Goal: Task Accomplishment & Management: Complete application form

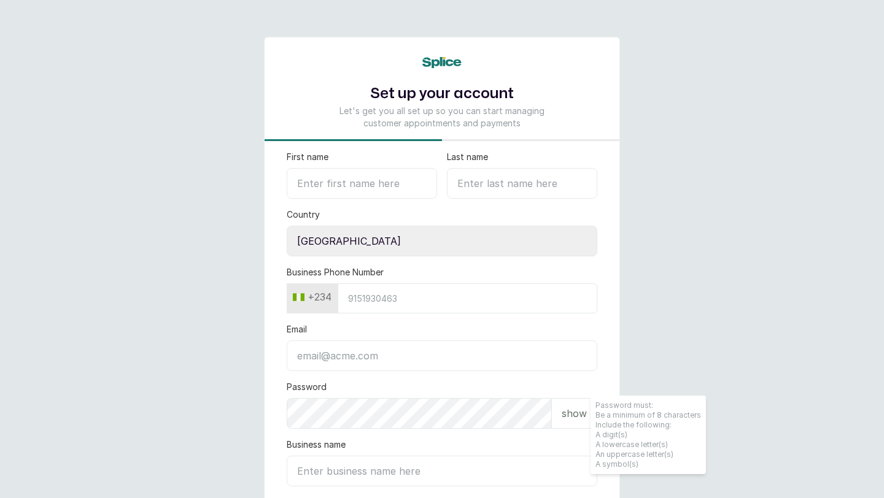
select select "NG"
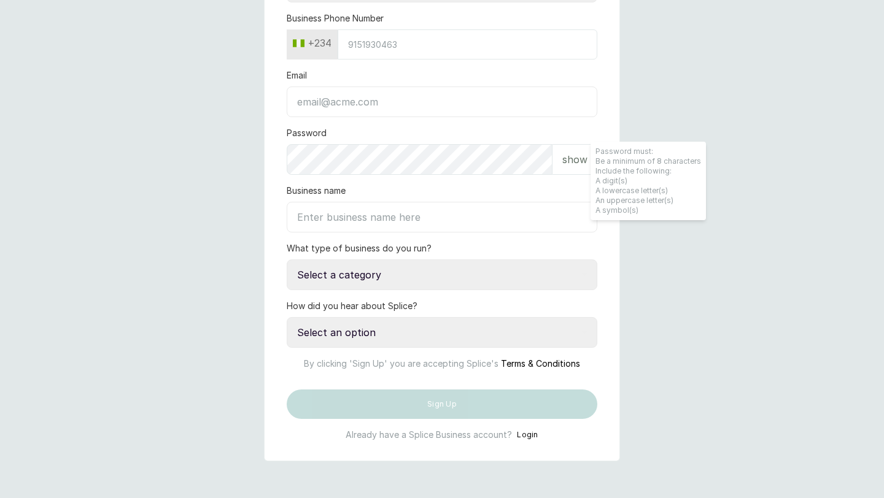
scroll to position [298, 0]
click at [406, 185] on div "Business name" at bounding box center [442, 209] width 311 height 48
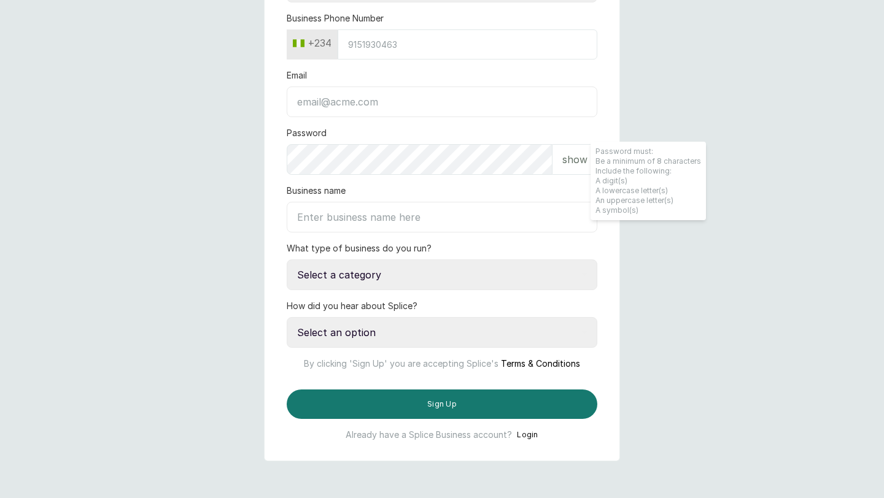
click at [571, 152] on p "show" at bounding box center [574, 159] width 25 height 15
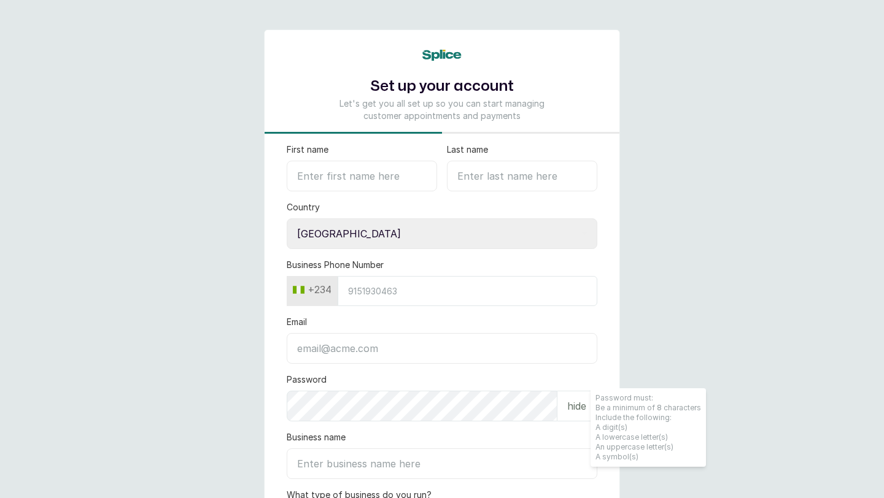
scroll to position [0, 0]
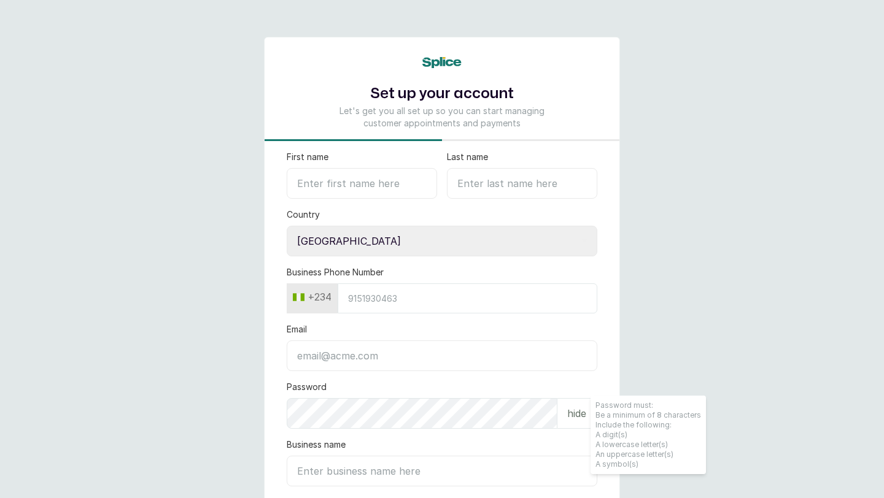
click at [381, 186] on input "First name" at bounding box center [362, 183] width 150 height 31
type input "Faris"
type input "Lawal"
type input "8100373262"
type input "[EMAIL_ADDRESS][DOMAIN_NAME]"
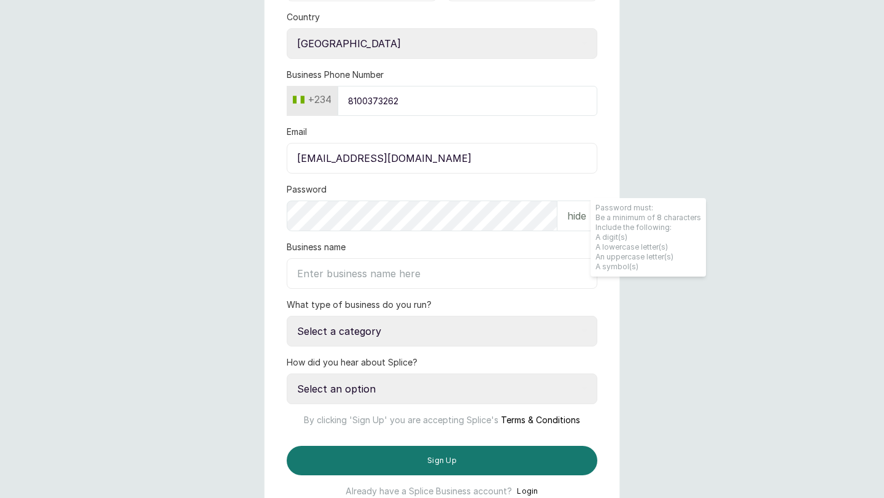
scroll to position [298, 0]
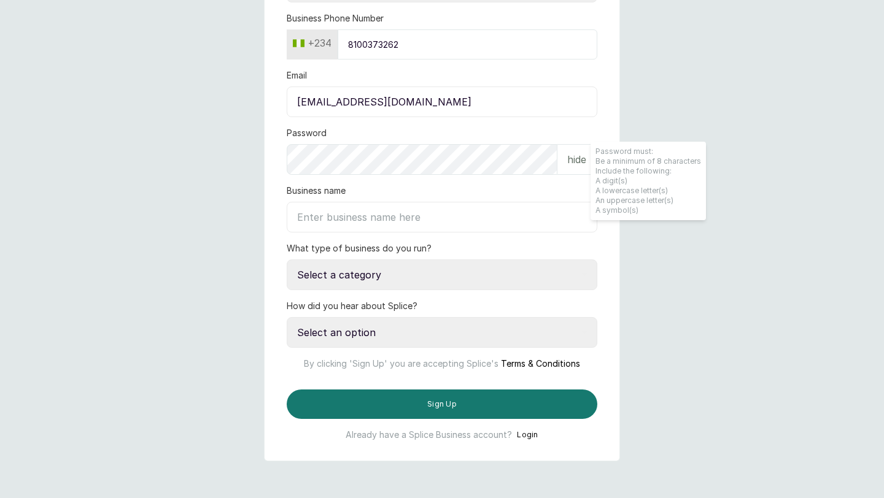
click at [362, 202] on input "Business name" at bounding box center [442, 217] width 311 height 31
type input "Faris Business"
click at [406, 260] on select "Select a category I have more than one location I manage a team of beauty profe…" at bounding box center [442, 275] width 311 height 31
select select "independent_professional"
click at [350, 317] on select "Select an option Google search Instagram Facebook LinkedIn Splice Blog I was re…" at bounding box center [442, 332] width 311 height 31
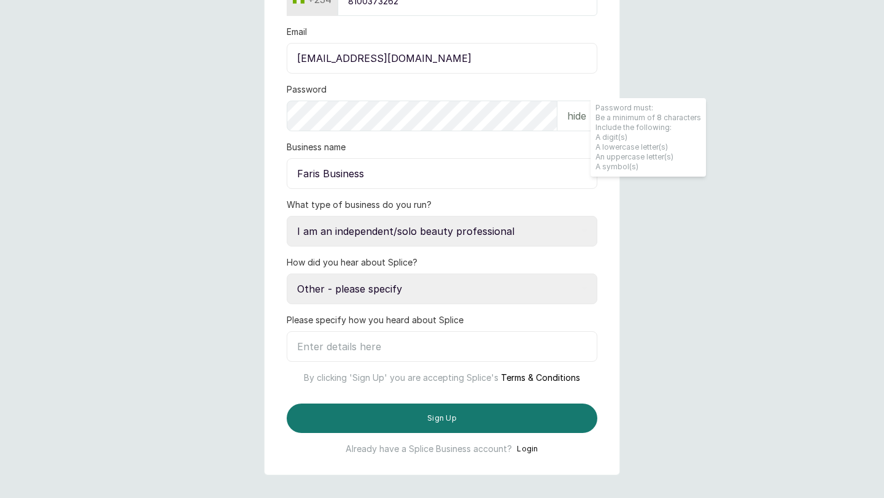
click at [363, 289] on select "Select an option Google search Instagram Facebook LinkedIn Splice Blog I was re…" at bounding box center [442, 289] width 311 height 31
select select "google_search"
type input "google_search"
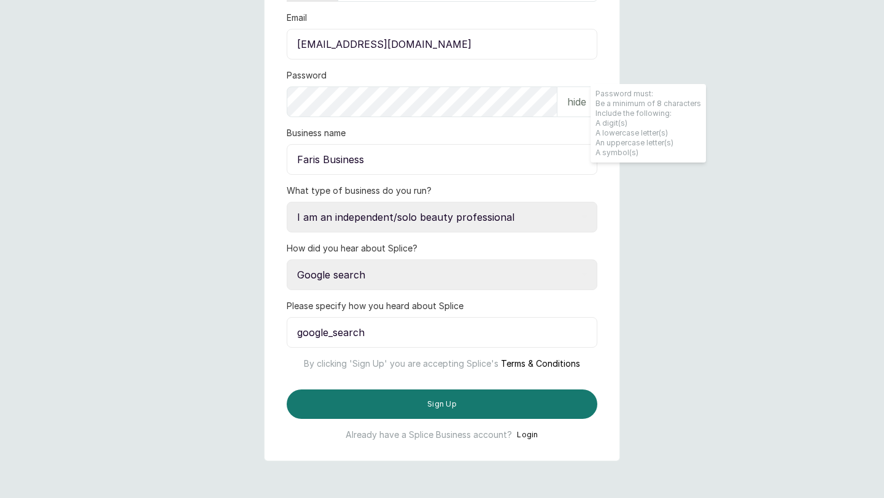
scroll to position [0, 0]
